Goal: Information Seeking & Learning: Check status

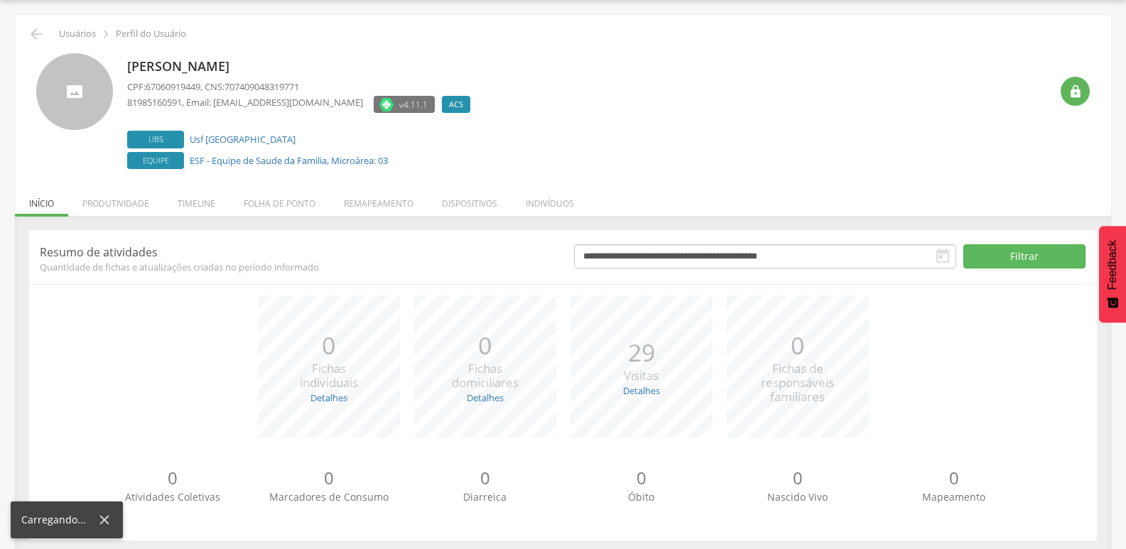
scroll to position [56, 0]
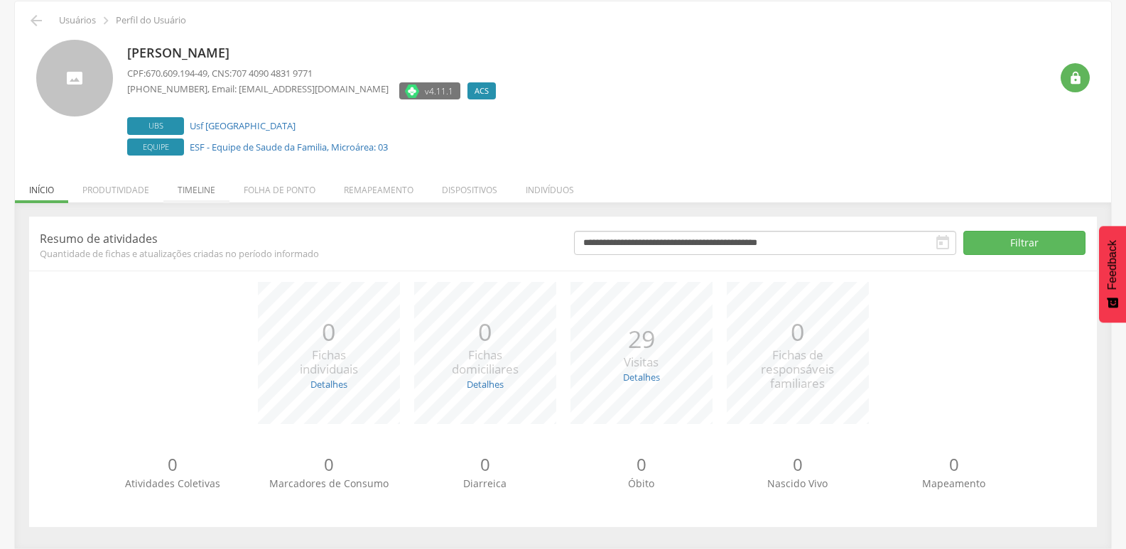
click at [196, 195] on li "Timeline" at bounding box center [196, 186] width 66 height 33
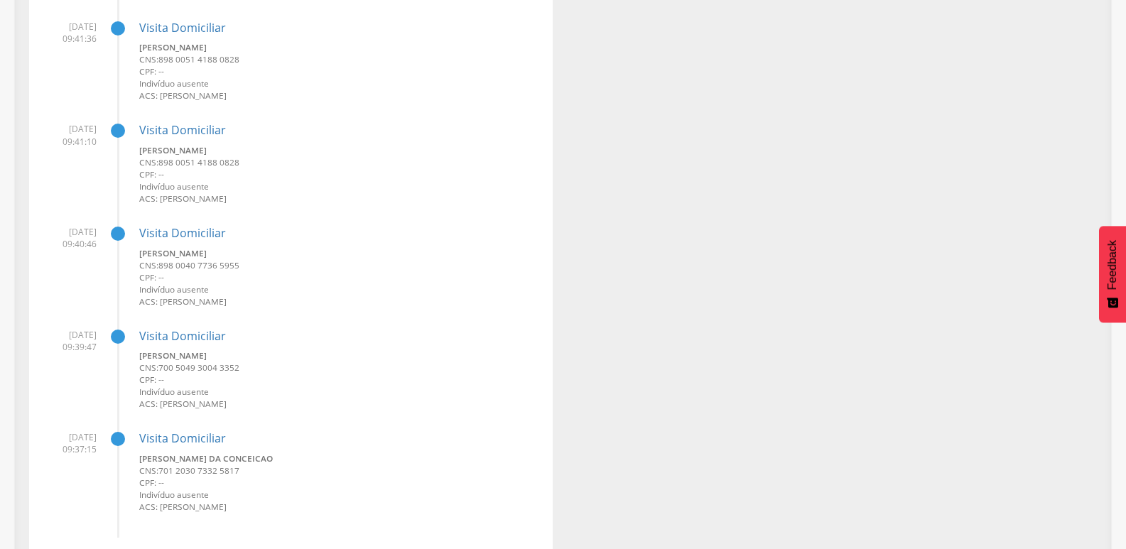
scroll to position [2965, 0]
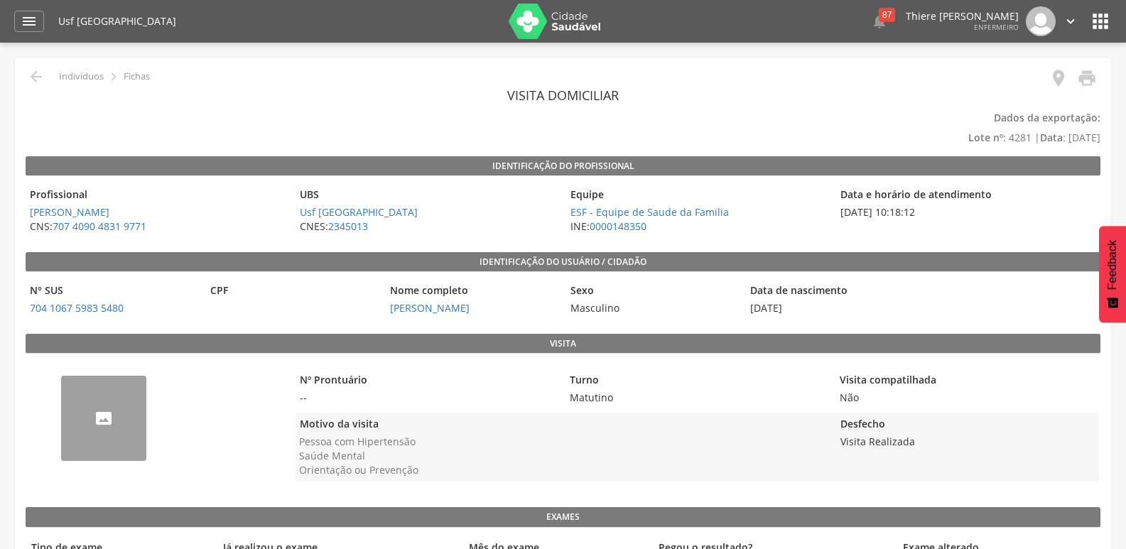
click at [61, 384] on img "--" at bounding box center [61, 384] width 0 height 0
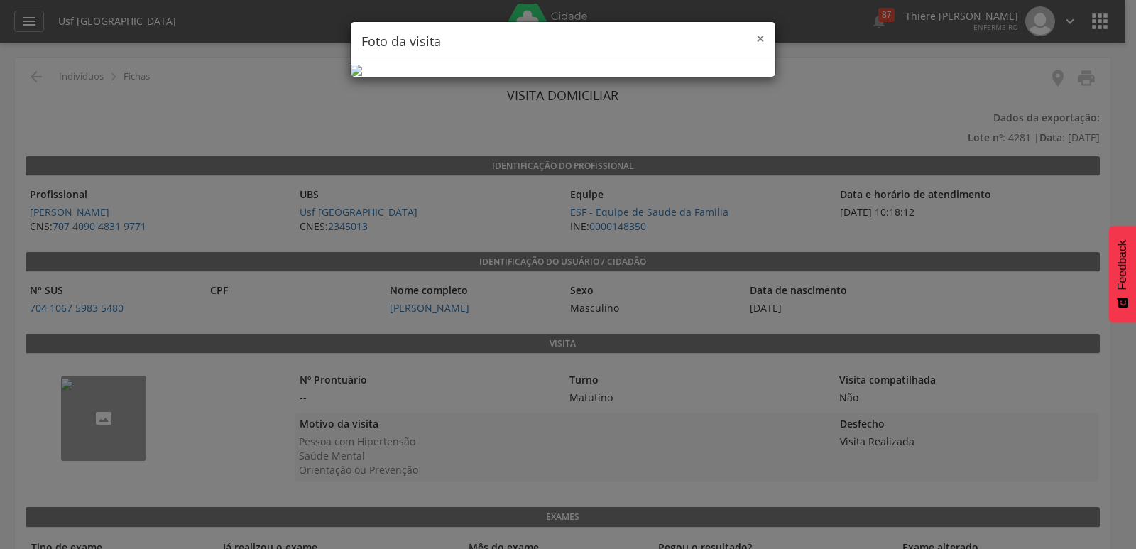
click at [756, 44] on span "×" at bounding box center [760, 38] width 9 height 20
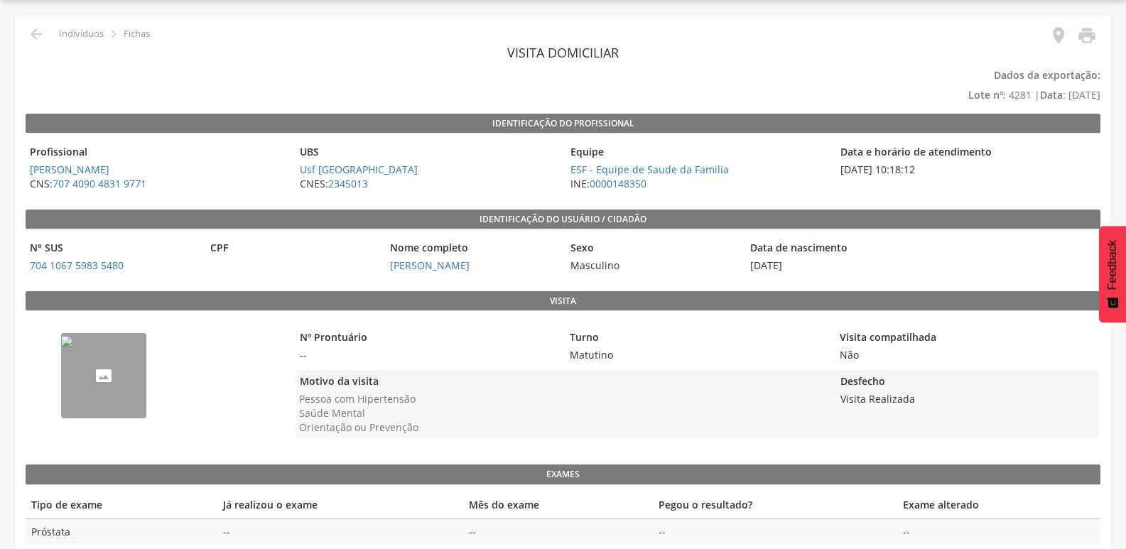
scroll to position [64, 0]
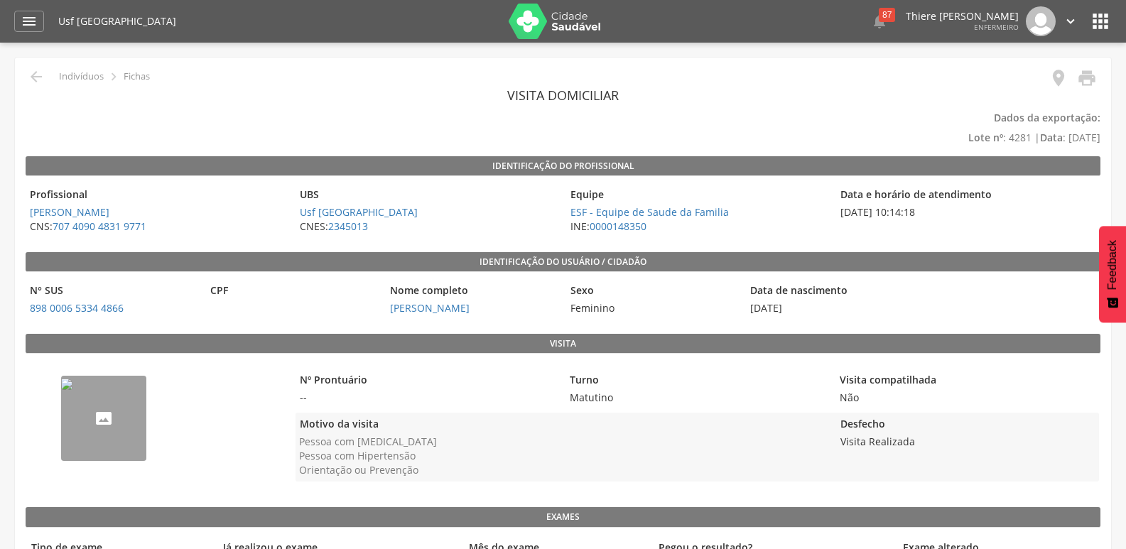
click at [72, 389] on img "--" at bounding box center [66, 383] width 11 height 11
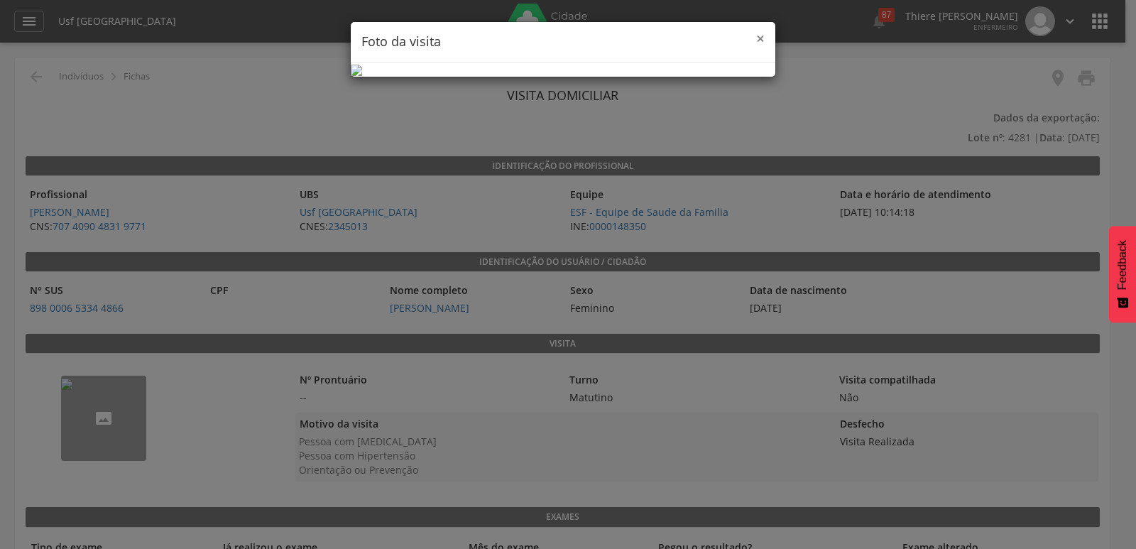
click at [760, 37] on span "×" at bounding box center [760, 38] width 9 height 20
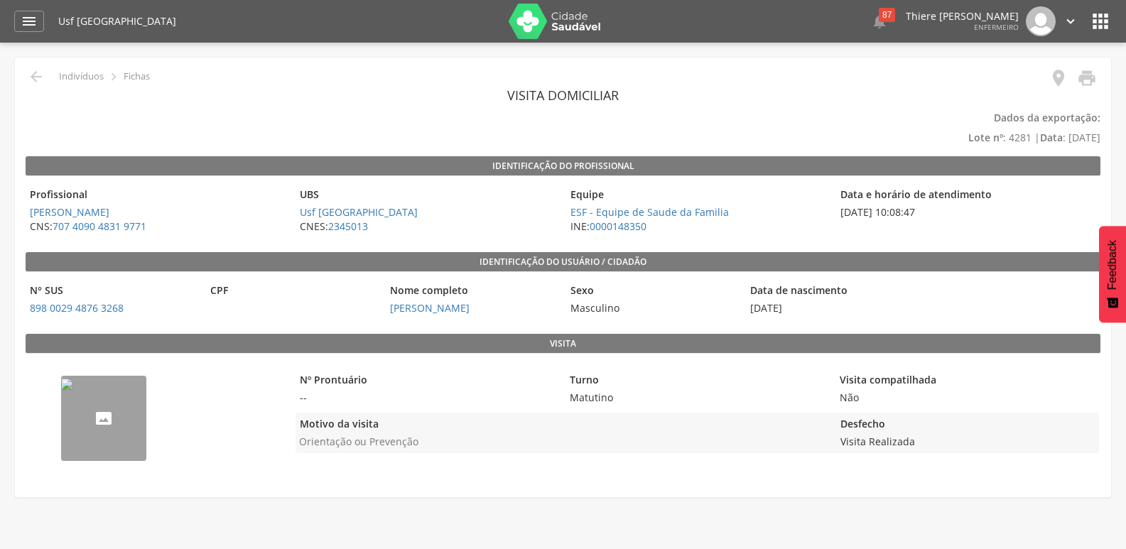
click at [72, 390] on img "--" at bounding box center [66, 383] width 11 height 11
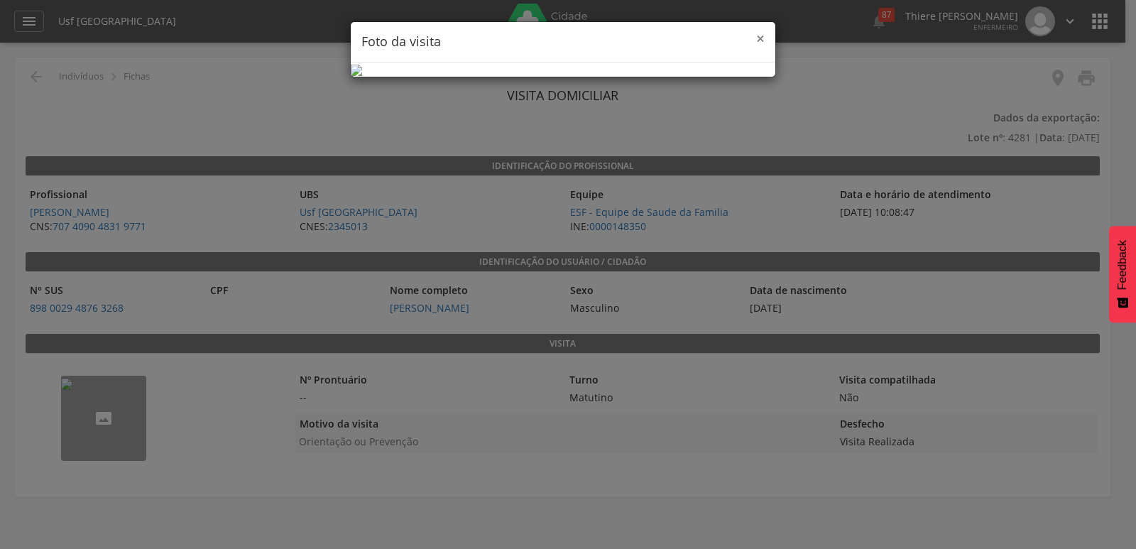
click at [758, 43] on span "×" at bounding box center [760, 38] width 9 height 20
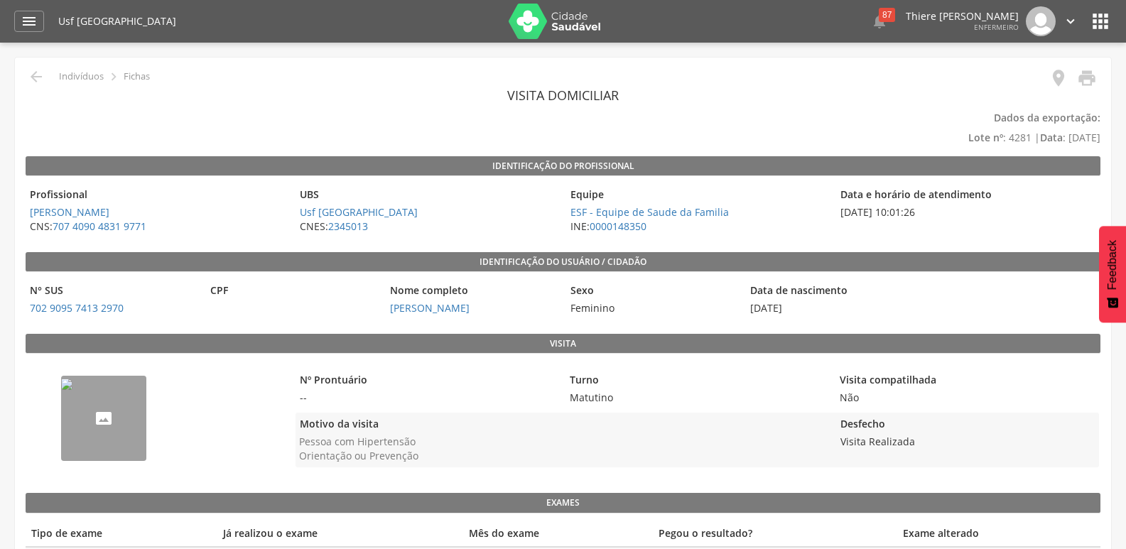
click at [72, 389] on img "--" at bounding box center [66, 383] width 11 height 11
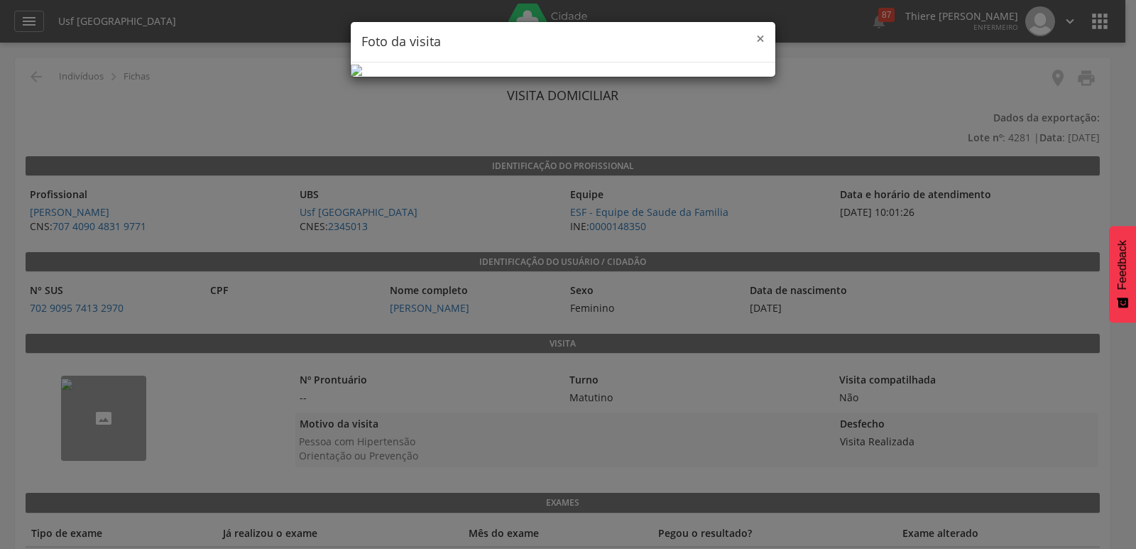
click at [758, 31] on span "×" at bounding box center [760, 38] width 9 height 20
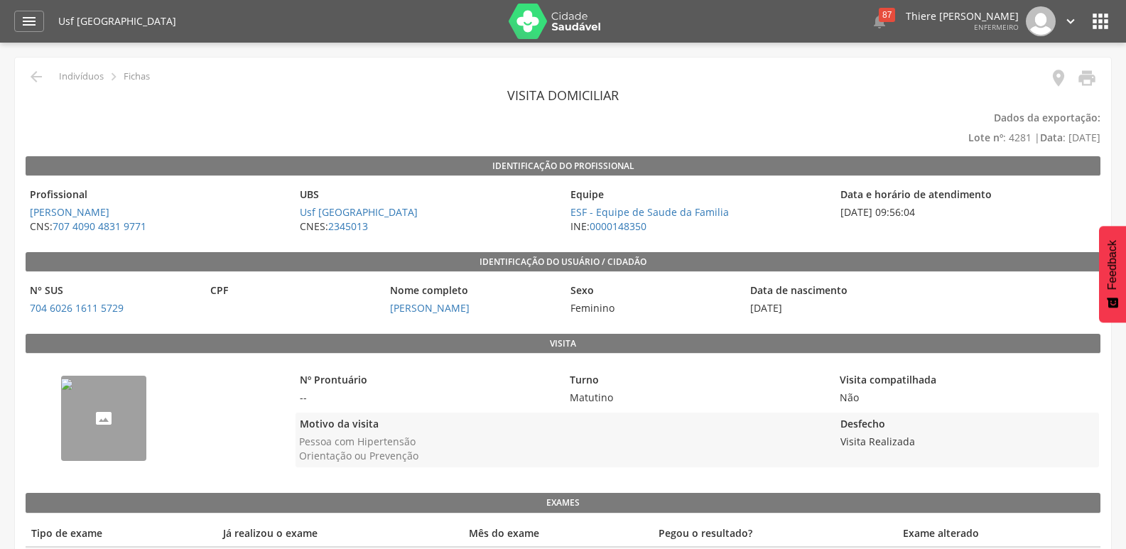
click at [72, 390] on img "--" at bounding box center [66, 383] width 11 height 11
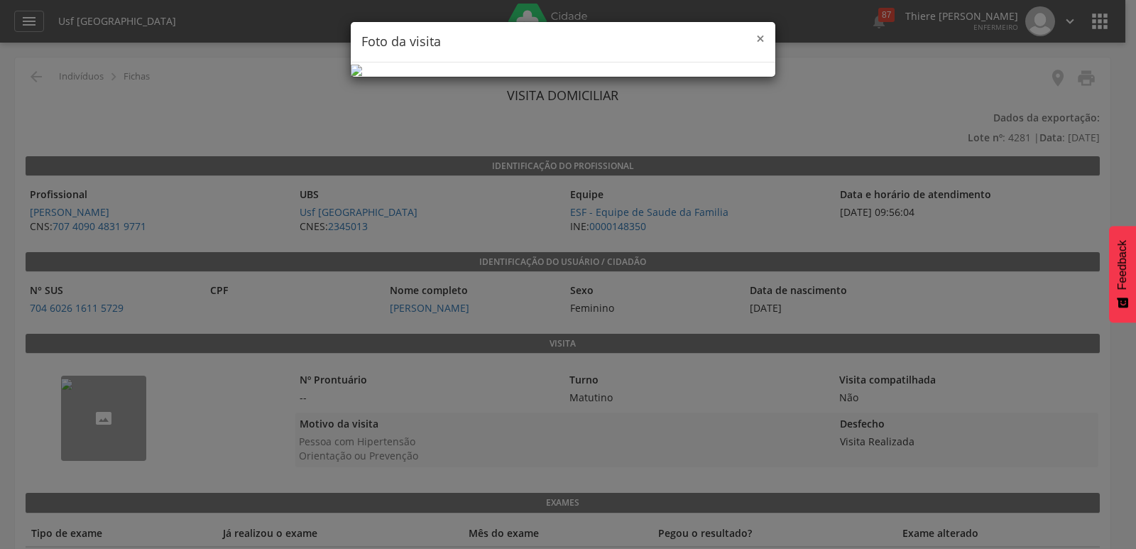
click at [764, 39] on span "×" at bounding box center [760, 38] width 9 height 20
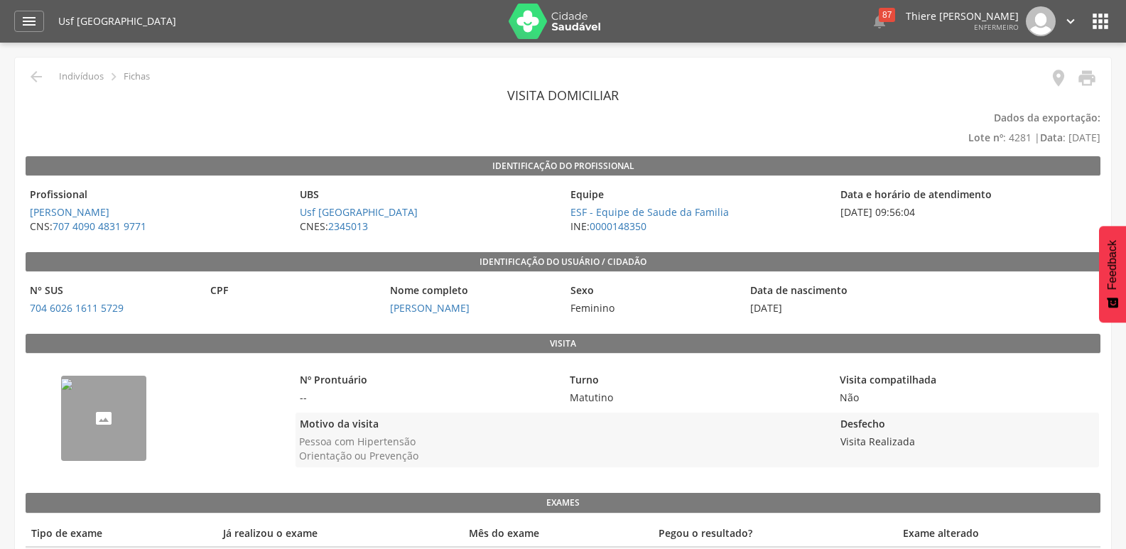
click at [72, 390] on img "--" at bounding box center [66, 383] width 11 height 11
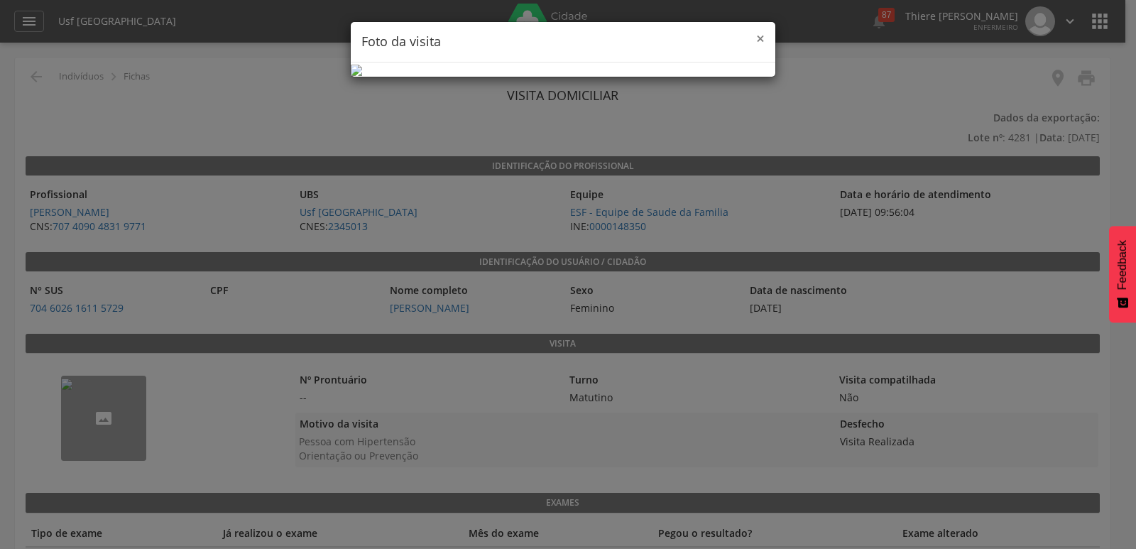
click at [761, 35] on span "×" at bounding box center [760, 38] width 9 height 20
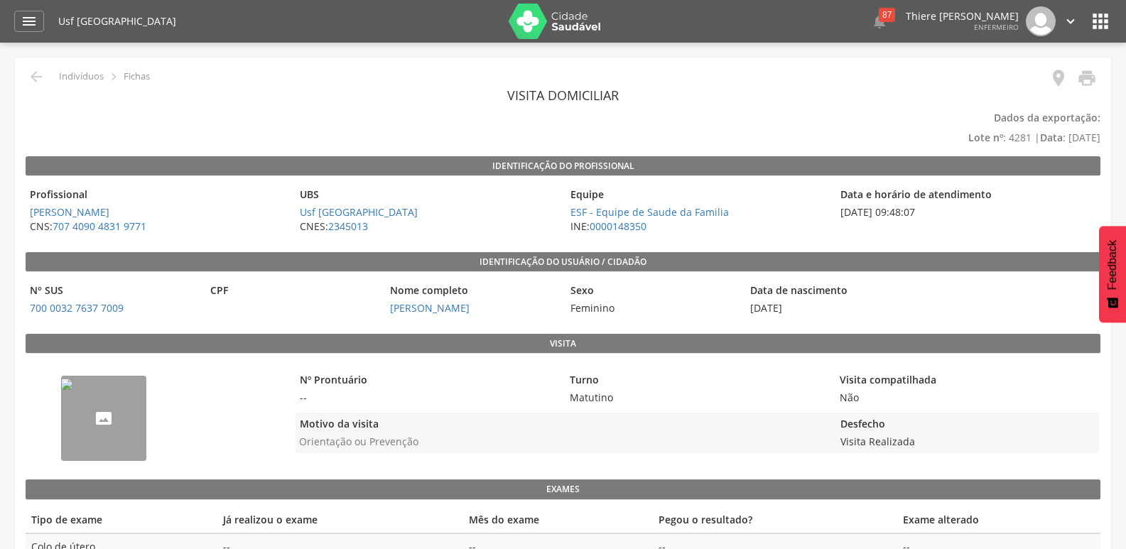
click at [72, 390] on img "--" at bounding box center [66, 383] width 11 height 11
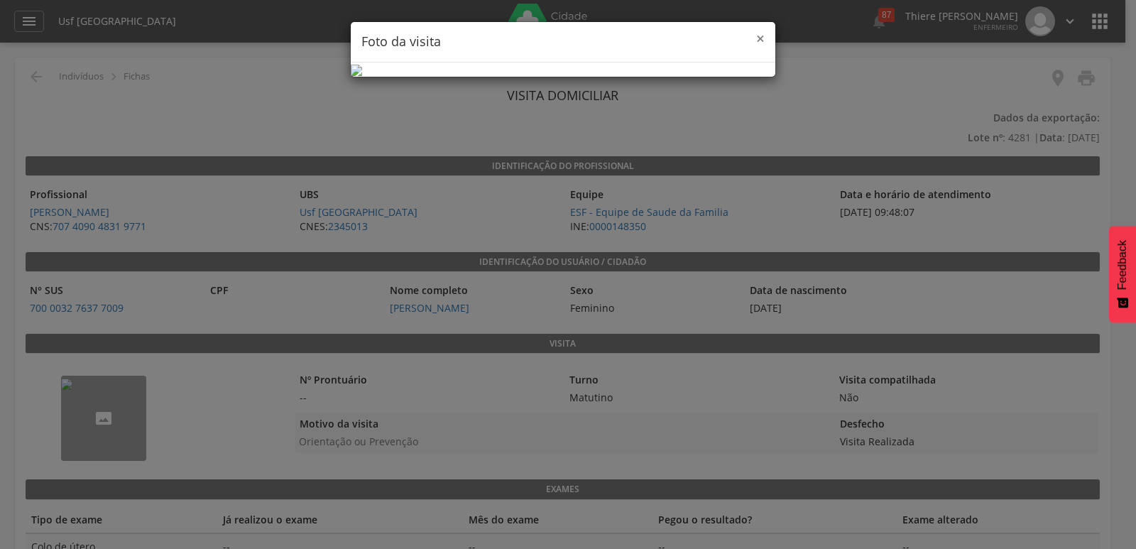
click at [763, 46] on span "×" at bounding box center [760, 38] width 9 height 20
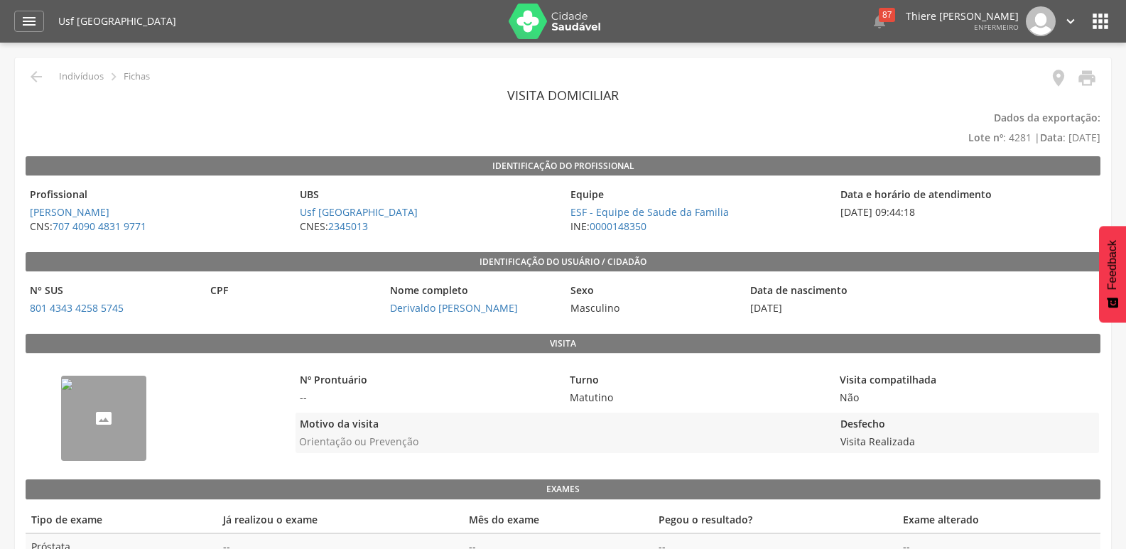
click at [72, 390] on img "--" at bounding box center [66, 383] width 11 height 11
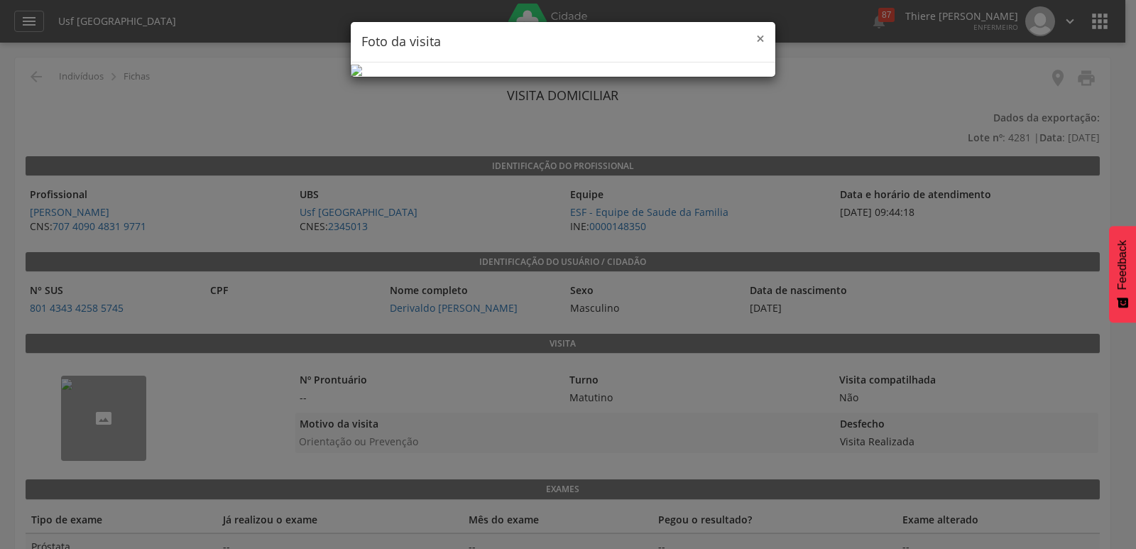
click at [759, 40] on span "×" at bounding box center [760, 38] width 9 height 20
